Goal: Check status

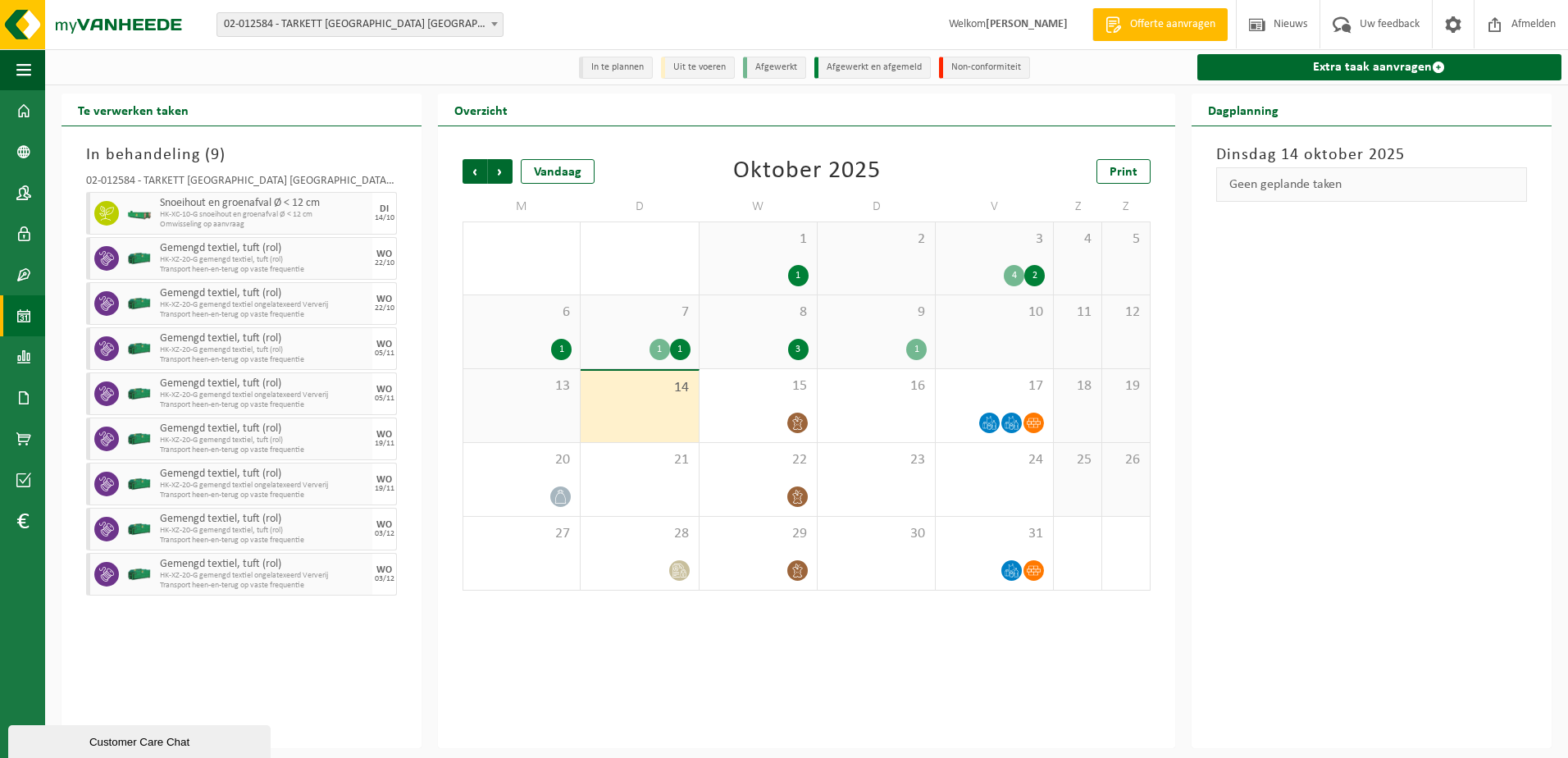
click at [723, 664] on div "Vorige Volgende Vandaag [DATE] Print M D W D V Z Z 29 30 2 1 1 2 3 4 2 4 5 6 1 …" at bounding box center [806, 436] width 737 height 622
click at [1313, 598] on div "[DATE] Geen geplande taken" at bounding box center [1371, 436] width 360 height 622
click at [1399, 615] on div "[DATE] Geen geplande taken" at bounding box center [1371, 436] width 360 height 622
click at [1032, 417] on icon at bounding box center [1033, 422] width 14 height 14
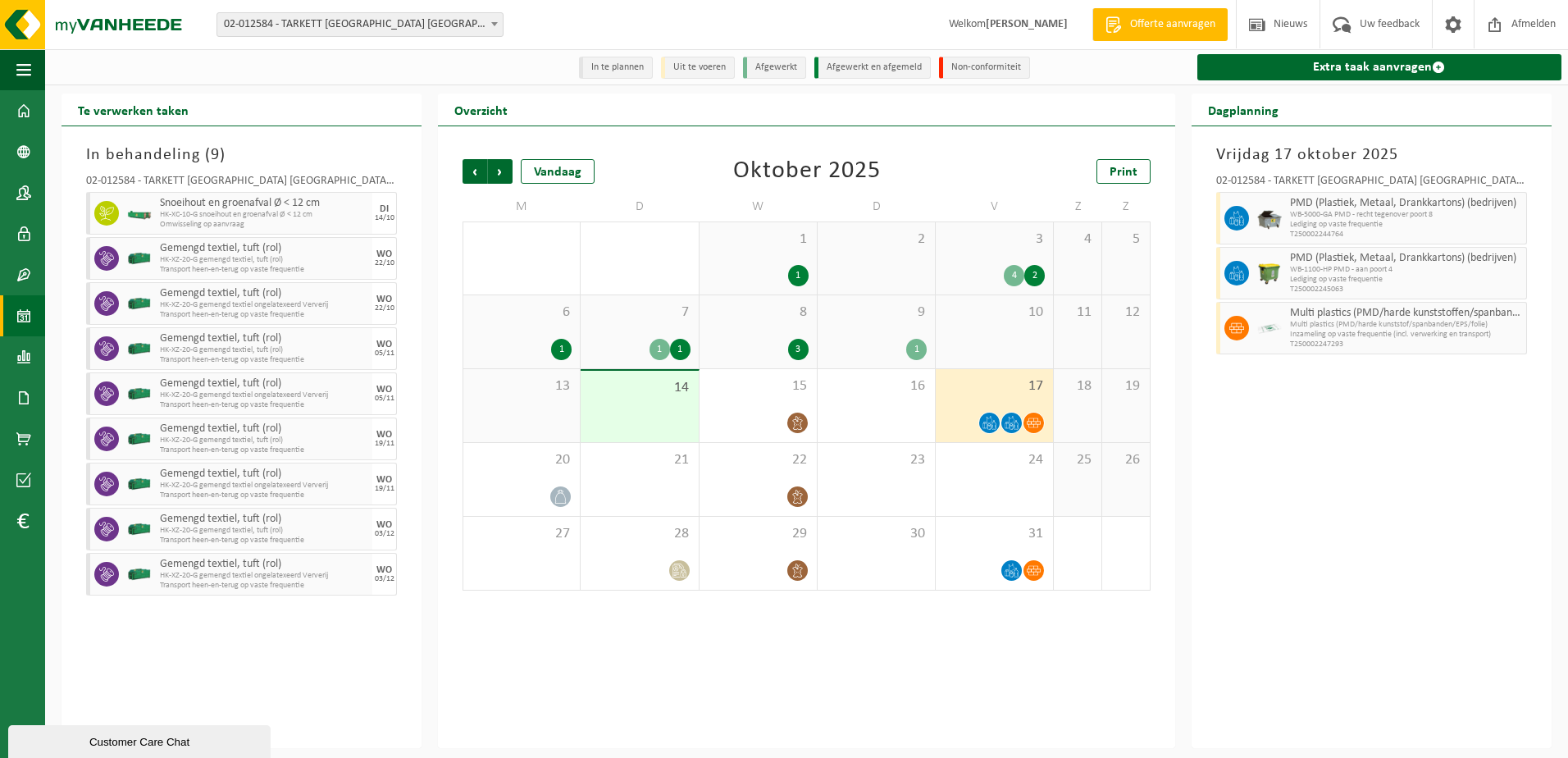
click at [183, 648] on div "In behandeling ( 9 ) 02-012584 - TARKETT DENDERMONDE NV - DENDERMONDE Snoeihout…" at bounding box center [241, 436] width 360 height 622
